Goal: Transaction & Acquisition: Purchase product/service

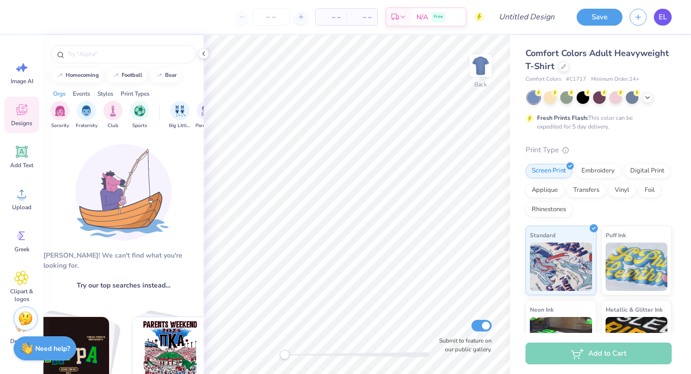
click at [666, 17] on span "EL" at bounding box center [663, 17] width 8 height 11
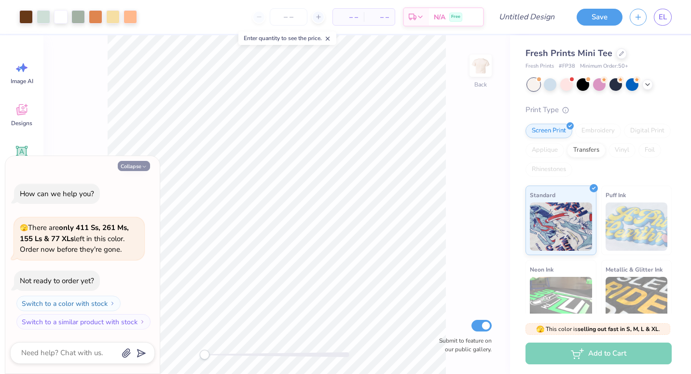
click at [142, 161] on button "Collapse" at bounding box center [134, 166] width 32 height 10
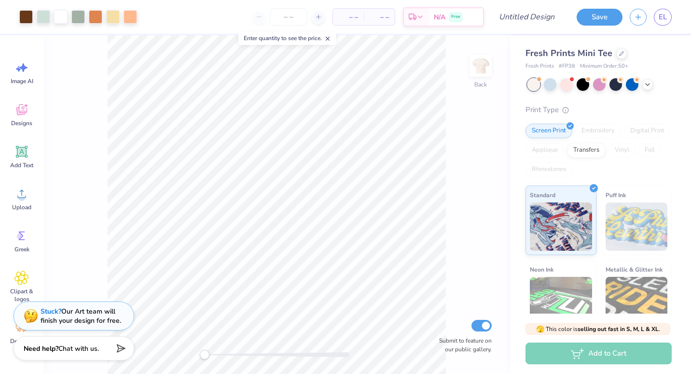
click at [330, 40] on icon at bounding box center [327, 38] width 7 height 7
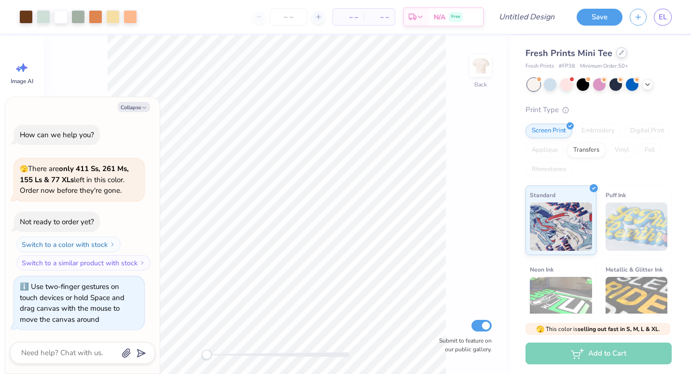
click at [616, 54] on div at bounding box center [621, 52] width 11 height 11
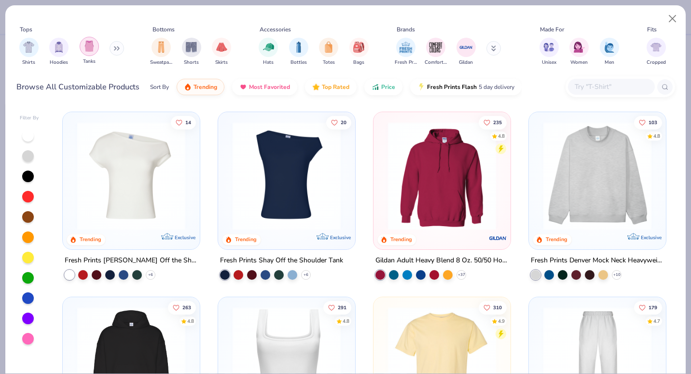
click at [93, 49] on img "filter for Tanks" at bounding box center [89, 46] width 11 height 11
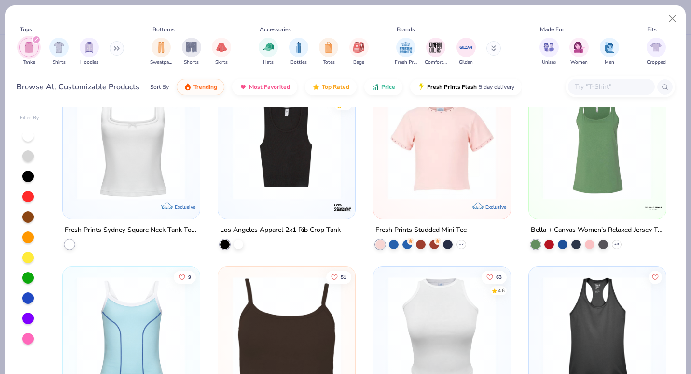
scroll to position [823, 0]
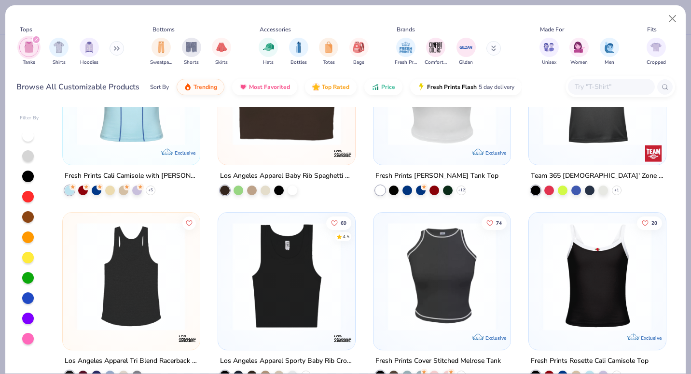
click at [155, 288] on img at bounding box center [131, 276] width 118 height 108
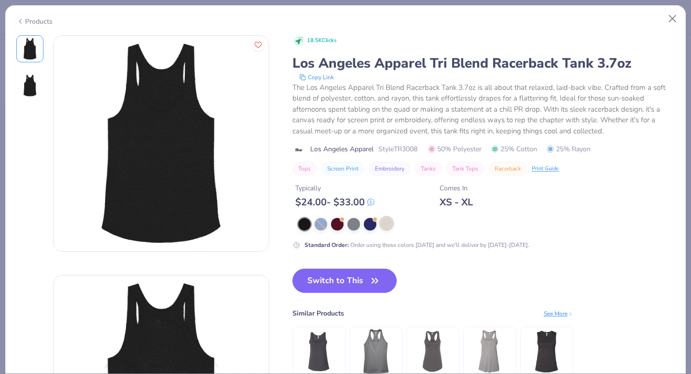
click at [380, 222] on div at bounding box center [386, 223] width 13 height 13
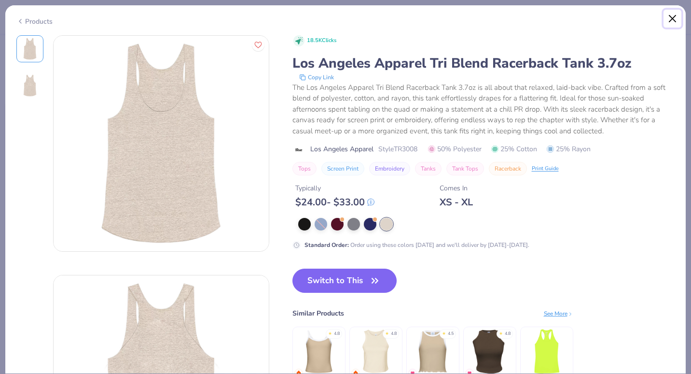
click at [672, 17] on button "Close" at bounding box center [673, 19] width 18 height 18
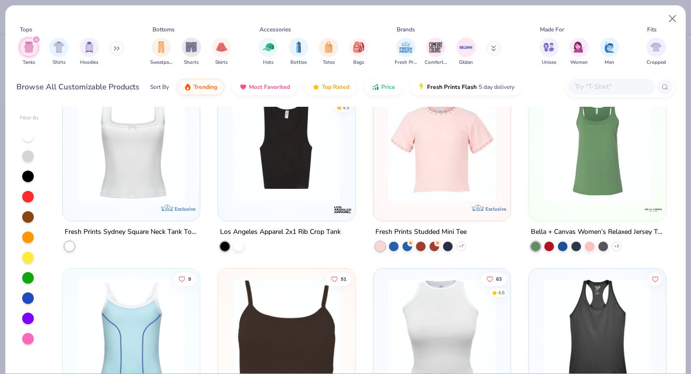
scroll to position [581, 0]
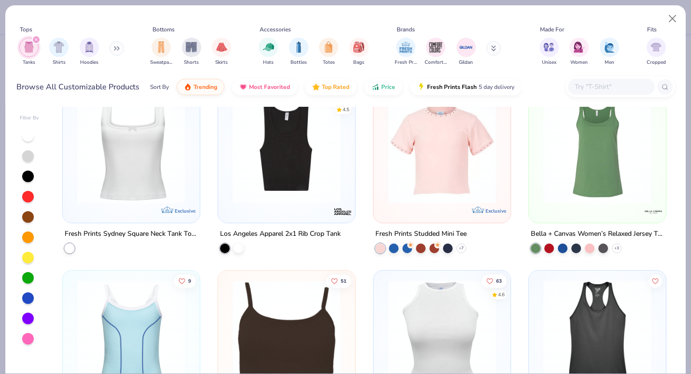
click at [596, 176] on div "81 4.4 Exclusive Fresh Prints Bow Cali Camisole Top + 2 136 Exclusive Fresh Pri…" at bounding box center [365, 240] width 622 height 266
click at [560, 203] on div at bounding box center [597, 151] width 127 height 123
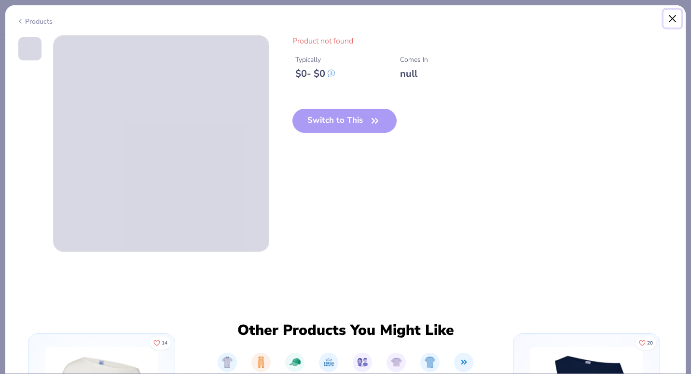
click at [670, 17] on button "Close" at bounding box center [673, 19] width 18 height 18
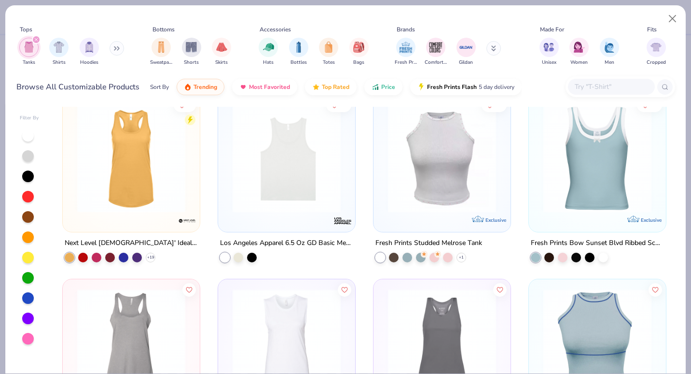
scroll to position [1115, 0]
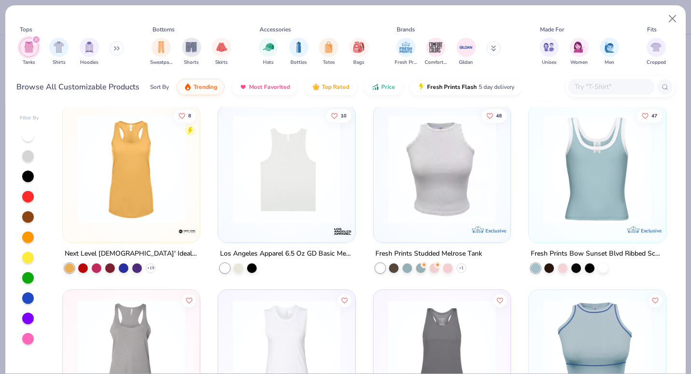
click at [275, 209] on img at bounding box center [287, 168] width 118 height 108
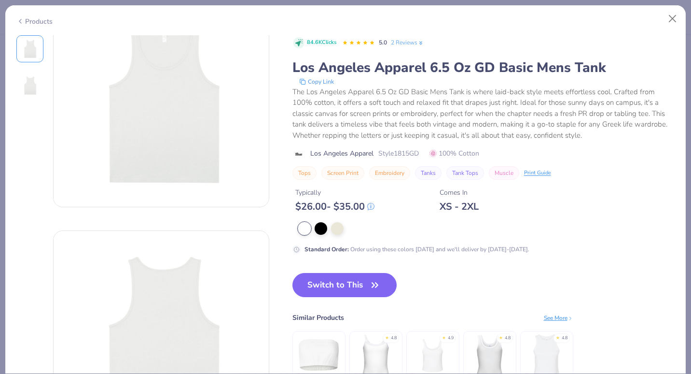
scroll to position [48, 0]
click at [679, 18] on button "Close" at bounding box center [673, 19] width 18 height 18
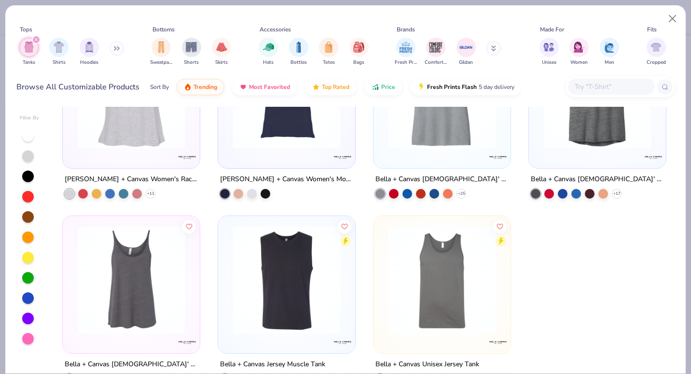
scroll to position [2324, 0]
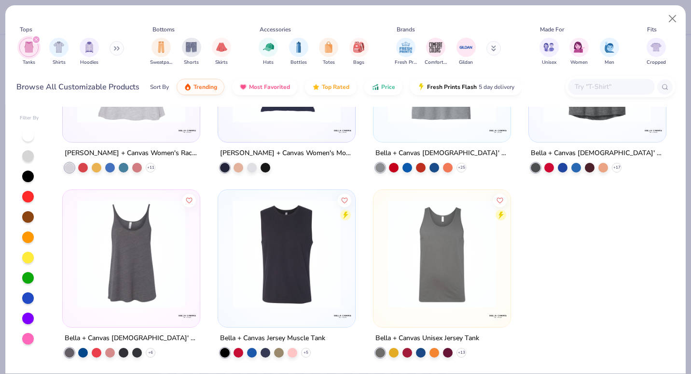
click at [454, 276] on img at bounding box center [442, 253] width 118 height 108
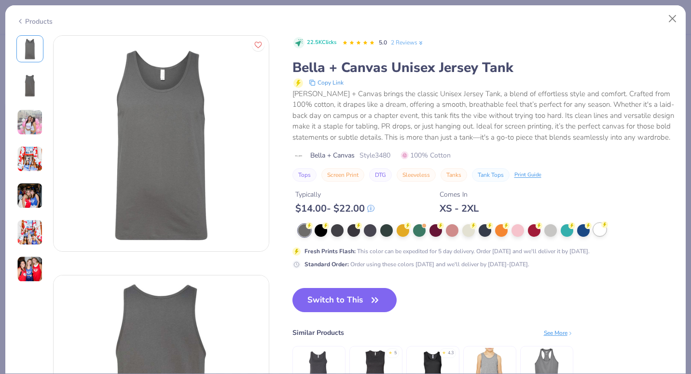
click at [603, 236] on div at bounding box center [600, 229] width 13 height 13
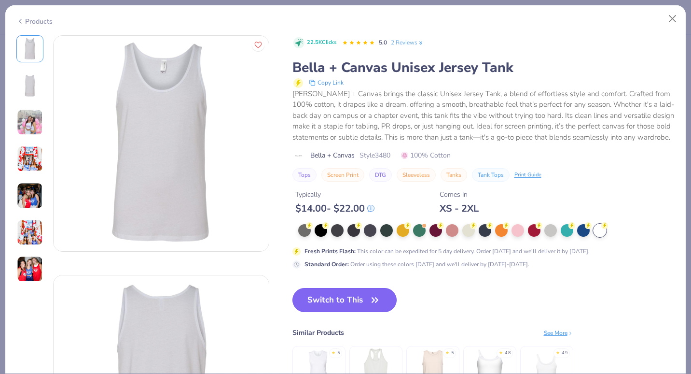
click at [334, 312] on button "Switch to This" at bounding box center [344, 300] width 105 height 24
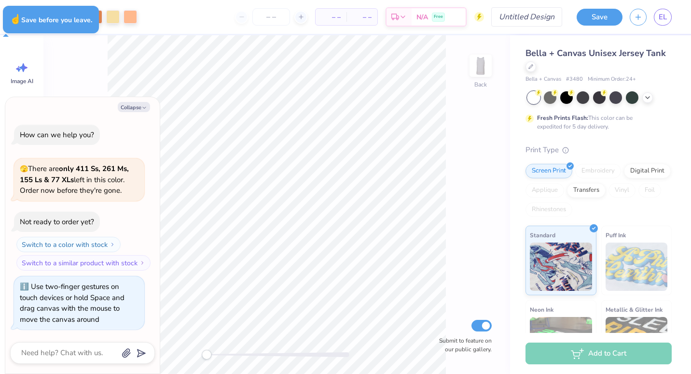
type textarea "x"
